Goal: Navigation & Orientation: Find specific page/section

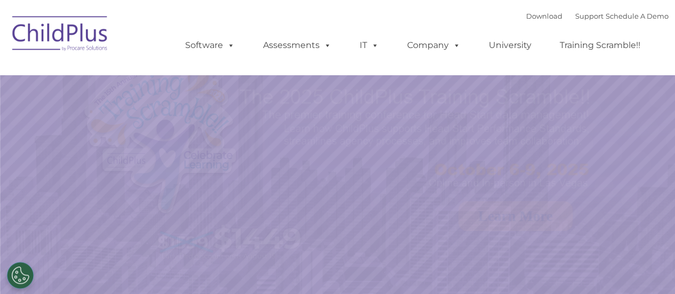
select select "MEDIUM"
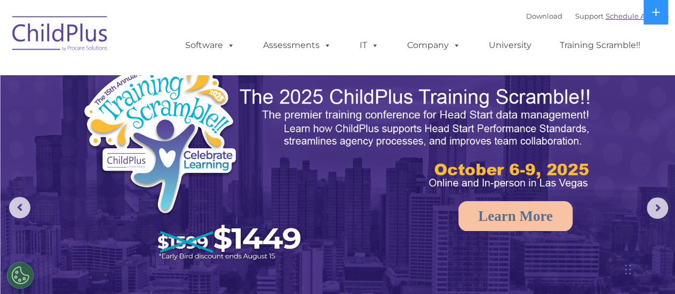
click at [638, 16] on link "Schedule A Demo" at bounding box center [637, 16] width 63 height 9
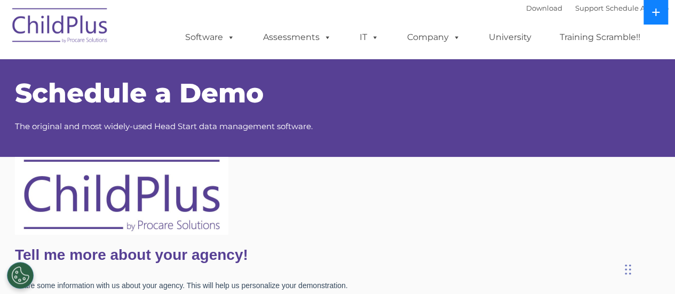
click at [657, 11] on icon at bounding box center [655, 12] width 9 height 9
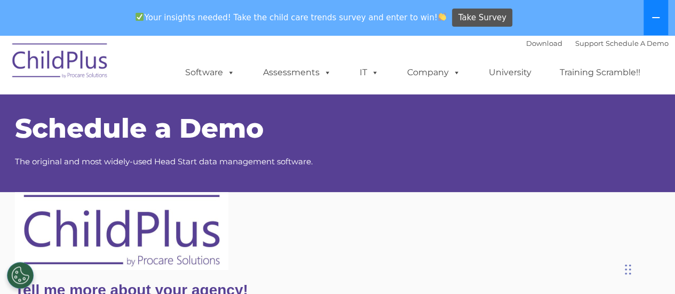
click at [657, 11] on button at bounding box center [655, 17] width 25 height 35
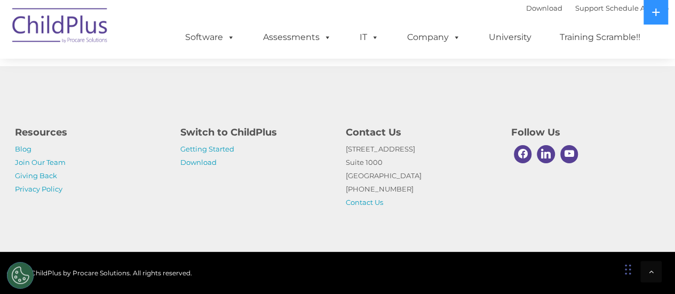
scroll to position [1048, 0]
click at [217, 148] on link "Getting Started" at bounding box center [207, 149] width 54 height 9
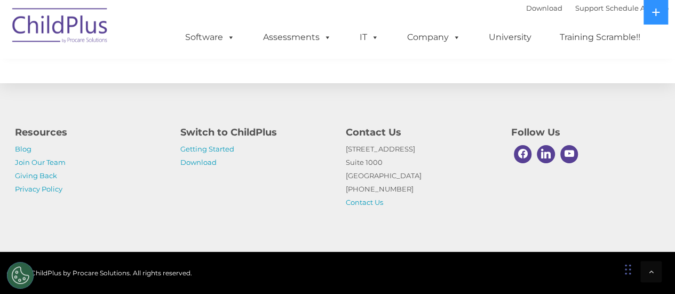
scroll to position [1778, 0]
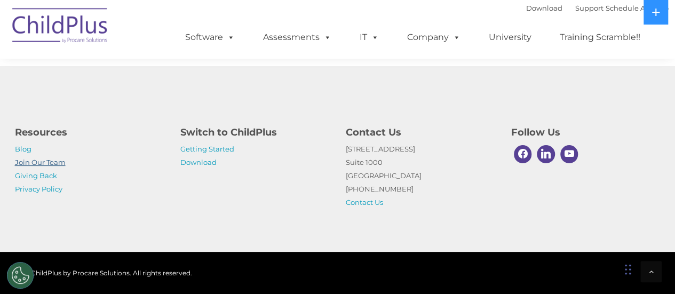
click at [41, 164] on link "Join Our Team" at bounding box center [40, 162] width 51 height 9
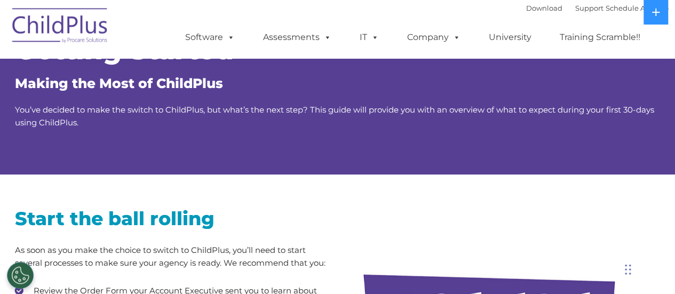
scroll to position [0, 0]
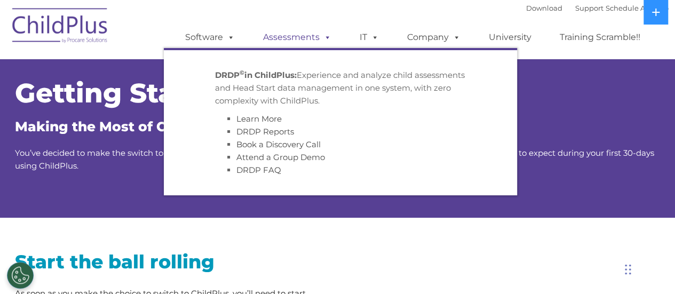
click at [323, 35] on span at bounding box center [326, 37] width 12 height 10
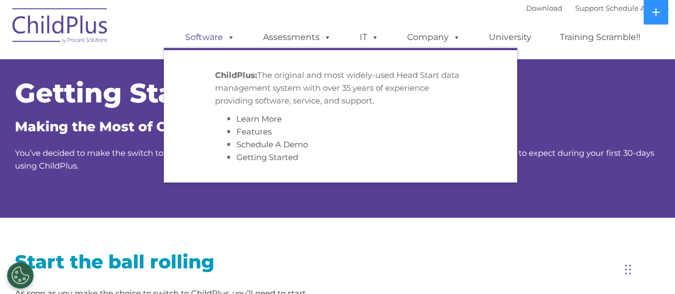
click at [227, 39] on span at bounding box center [229, 37] width 12 height 10
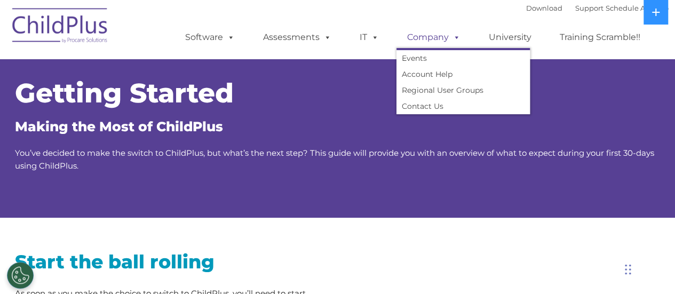
click at [441, 35] on link "Company" at bounding box center [433, 37] width 75 height 21
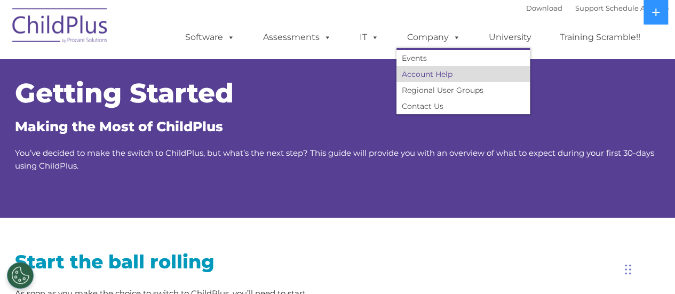
click at [434, 75] on link "Account Help" at bounding box center [462, 74] width 133 height 16
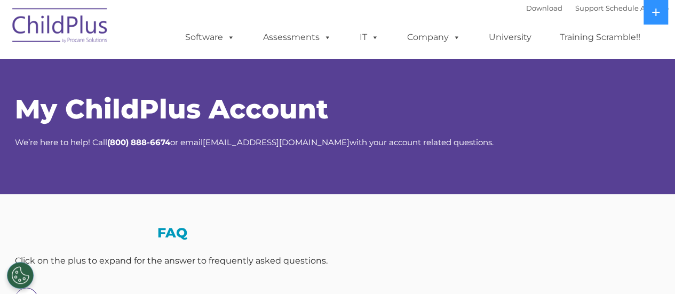
select select "MEDIUM"
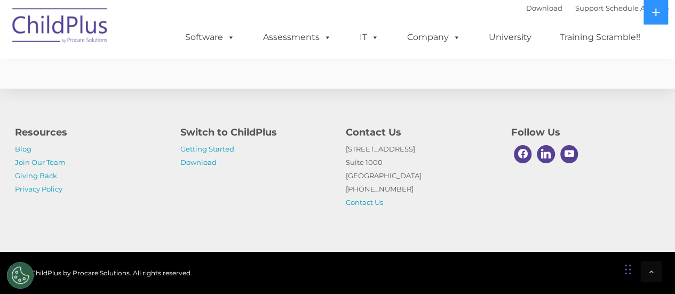
scroll to position [737, 0]
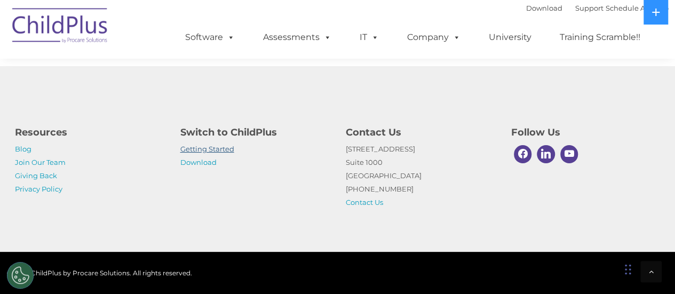
click at [205, 152] on link "Getting Started" at bounding box center [207, 149] width 54 height 9
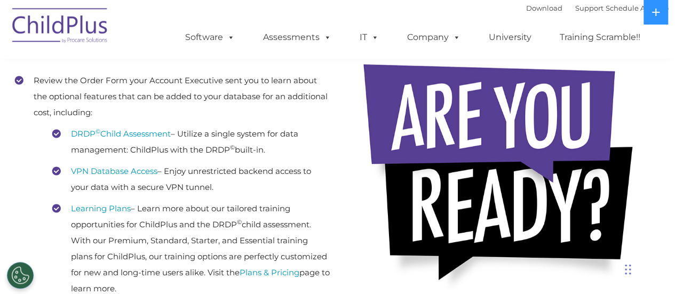
scroll to position [251, 0]
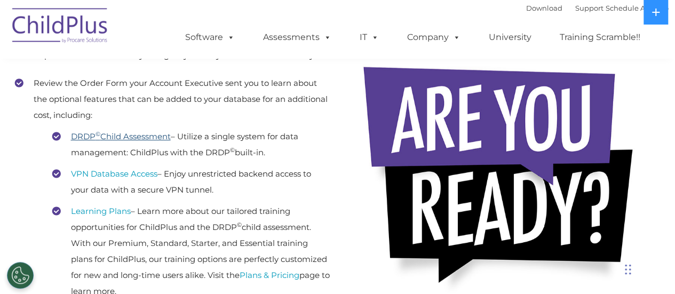
click at [117, 133] on link "DRDP © Child Assessment" at bounding box center [121, 136] width 100 height 10
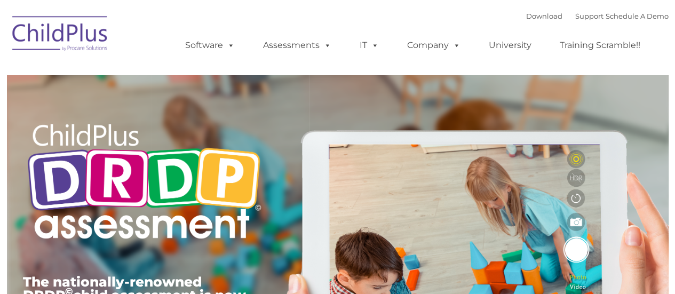
type input ""
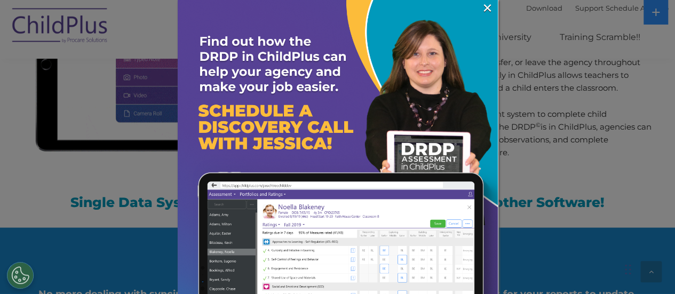
scroll to position [1016, 0]
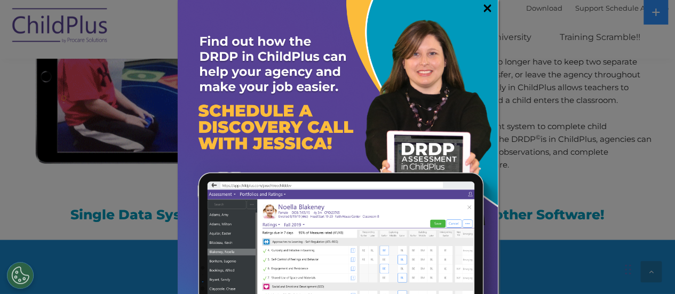
click at [481, 6] on link "×" at bounding box center [487, 8] width 12 height 11
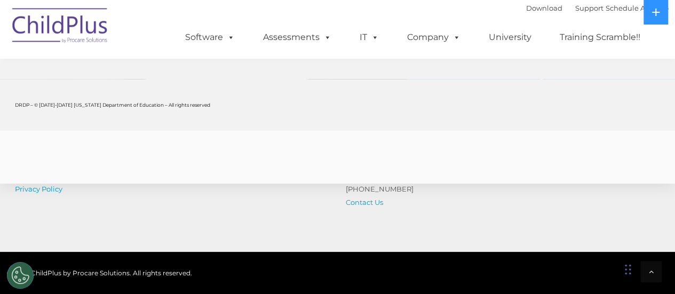
scroll to position [4365, 0]
